Goal: Information Seeking & Learning: Find specific fact

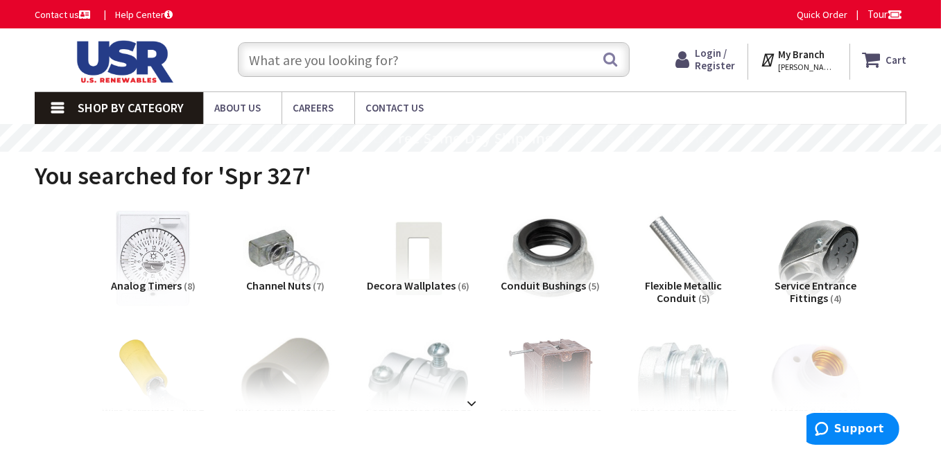
click at [342, 65] on input "text" at bounding box center [434, 59] width 392 height 35
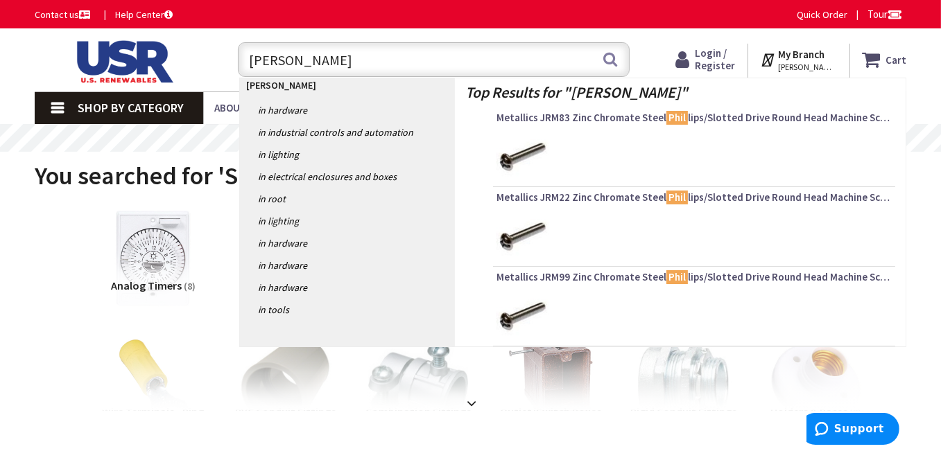
type input "phillips"
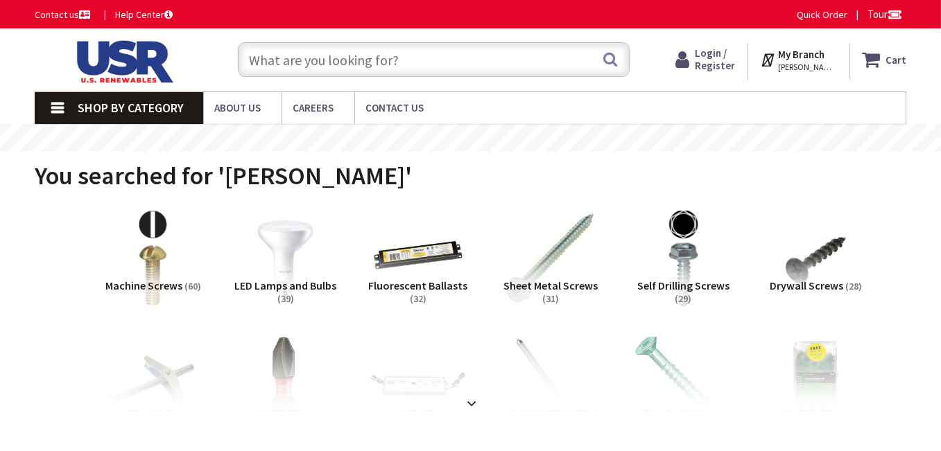
type input "Village [GEOGRAPHIC_DATA], [GEOGRAPHIC_DATA], [GEOGRAPHIC_DATA], [GEOGRAPHIC_DA…"
click at [295, 244] on img at bounding box center [286, 259] width 110 height 110
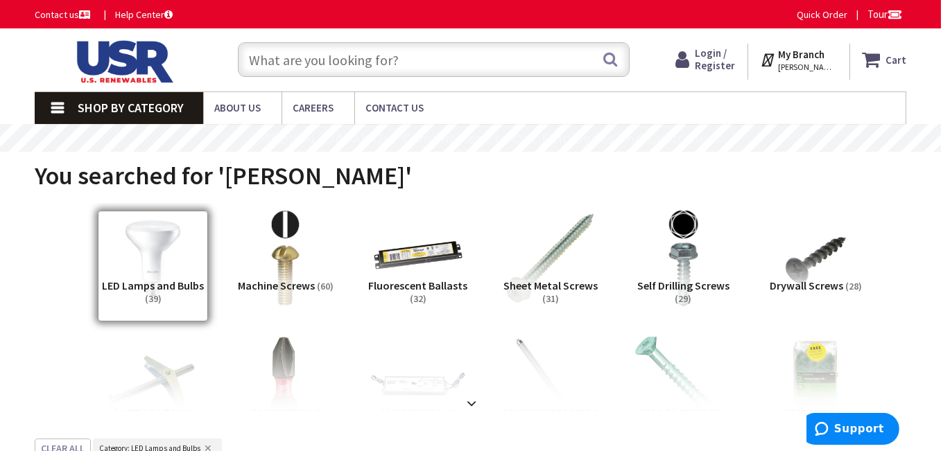
click at [277, 64] on input "text" at bounding box center [434, 59] width 392 height 35
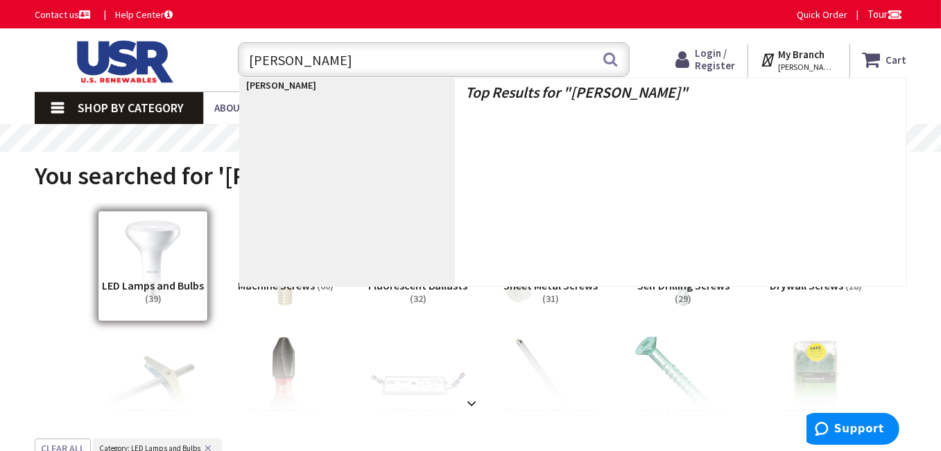
type input "philips"
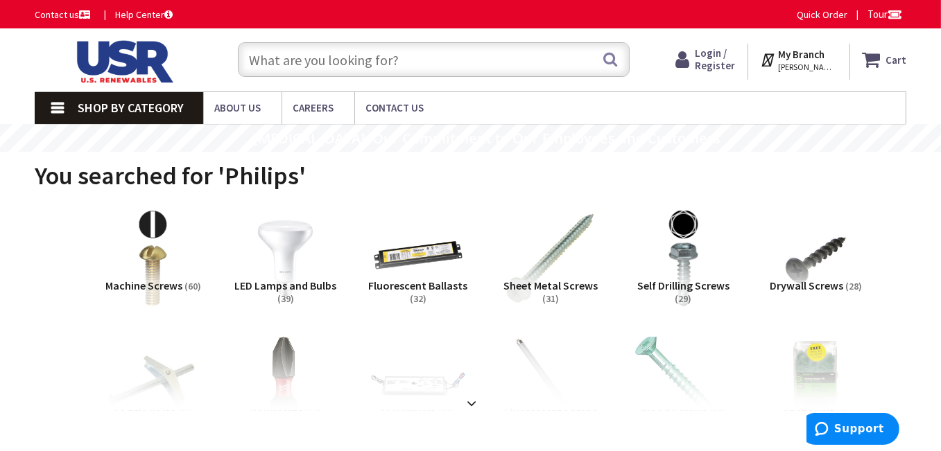
click at [311, 60] on input "text" at bounding box center [434, 59] width 392 height 35
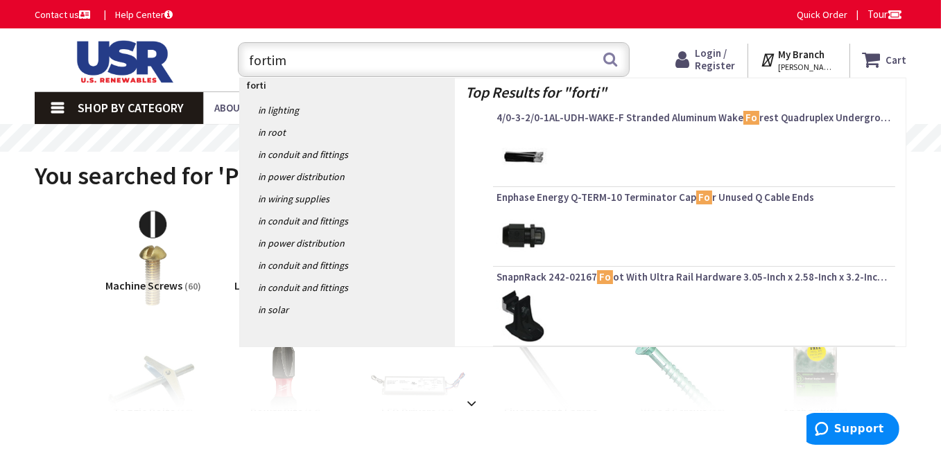
type input "fortima"
